Goal: Use online tool/utility: Utilize a website feature to perform a specific function

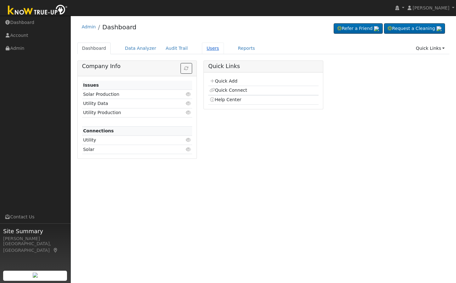
click at [202, 49] on link "Users" at bounding box center [213, 48] width 22 height 12
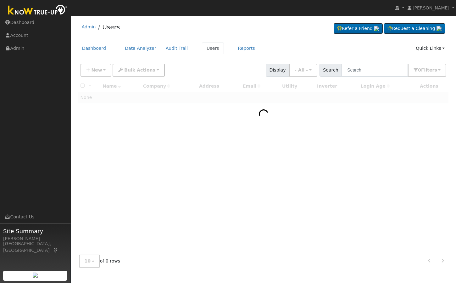
click at [390, 78] on div "New Add User Quick Add Quick Connect Quick Convert Lead Bulk Actions Send Email…" at bounding box center [263, 69] width 373 height 19
click at [384, 74] on input "text" at bounding box center [375, 70] width 67 height 13
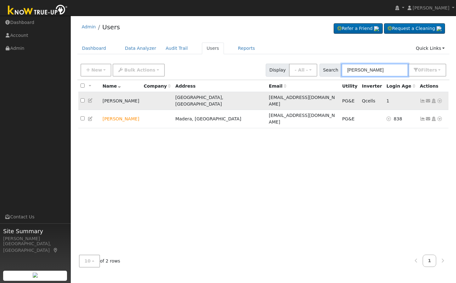
type input "[PERSON_NAME]"
click at [441, 98] on icon at bounding box center [440, 100] width 6 height 4
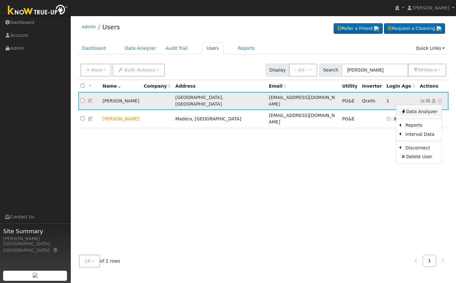
click at [419, 109] on link "Data Analyzer" at bounding box center [419, 111] width 46 height 9
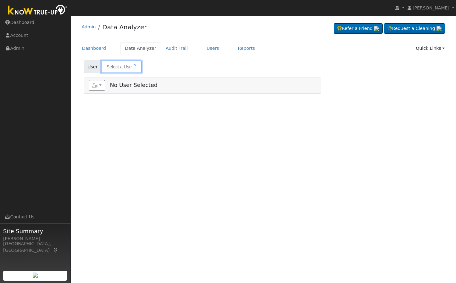
type input "[PERSON_NAME]"
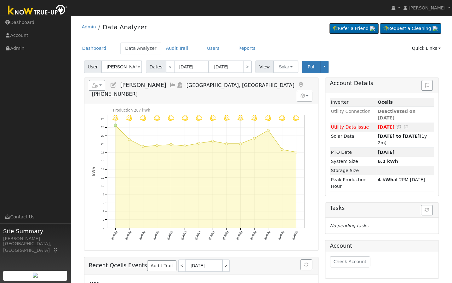
click at [266, 24] on div "Admin Data Analyzer Refer a Friend Request a Cleaning" at bounding box center [261, 28] width 368 height 19
click at [309, 66] on span "Pull" at bounding box center [311, 66] width 8 height 5
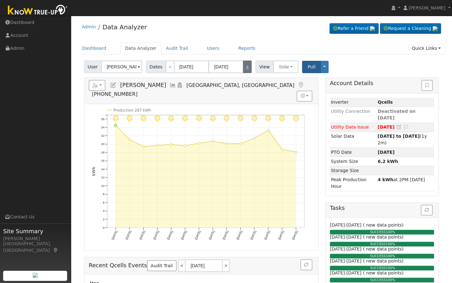
click at [243, 65] on link ">" at bounding box center [247, 66] width 9 height 13
type input "09/14/2025"
type input "09/27/2025"
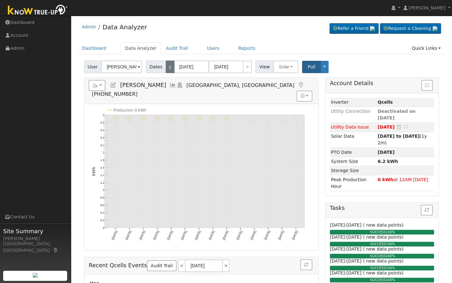
click at [168, 68] on link "<" at bounding box center [170, 66] width 9 height 13
type input "08/31/2025"
type input "09/13/2025"
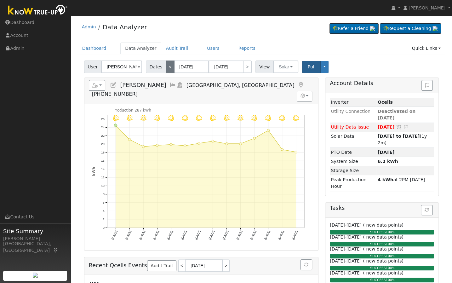
click at [168, 68] on link "<" at bounding box center [170, 66] width 9 height 13
type input "08/17/2025"
type input "08/30/2025"
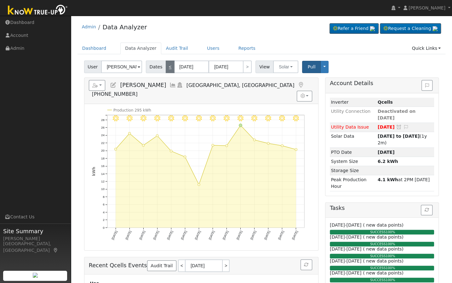
click at [168, 68] on link "<" at bounding box center [170, 66] width 9 height 13
type input "08/03/2025"
type input "08/16/2025"
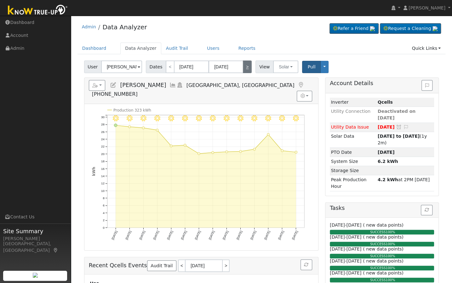
click at [247, 68] on link ">" at bounding box center [247, 66] width 9 height 13
type input "08/17/2025"
type input "08/30/2025"
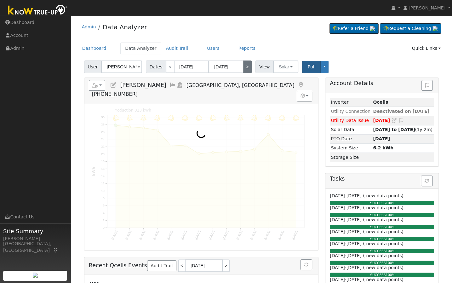
click at [247, 68] on link ">" at bounding box center [247, 66] width 9 height 13
type input "08/31/2025"
type input "09/13/2025"
click at [247, 68] on link ">" at bounding box center [247, 66] width 9 height 13
type input "[DATE]"
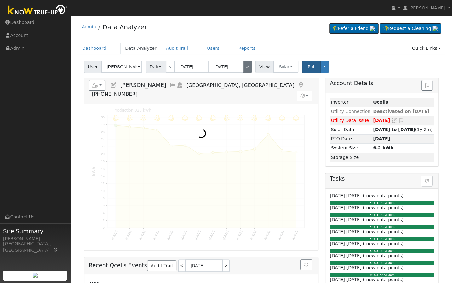
type input "09/27/2025"
